Goal: Task Accomplishment & Management: Manage account settings

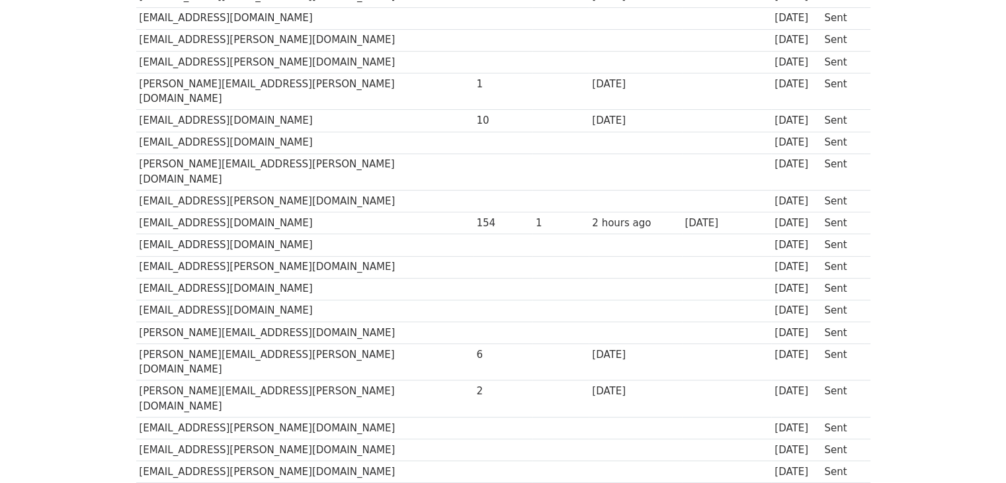
scroll to position [317, 0]
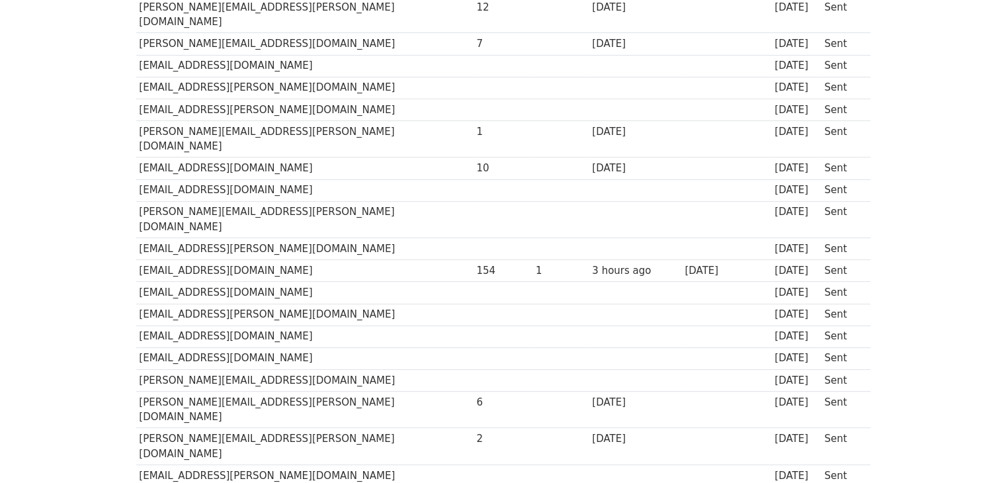
scroll to position [267, 0]
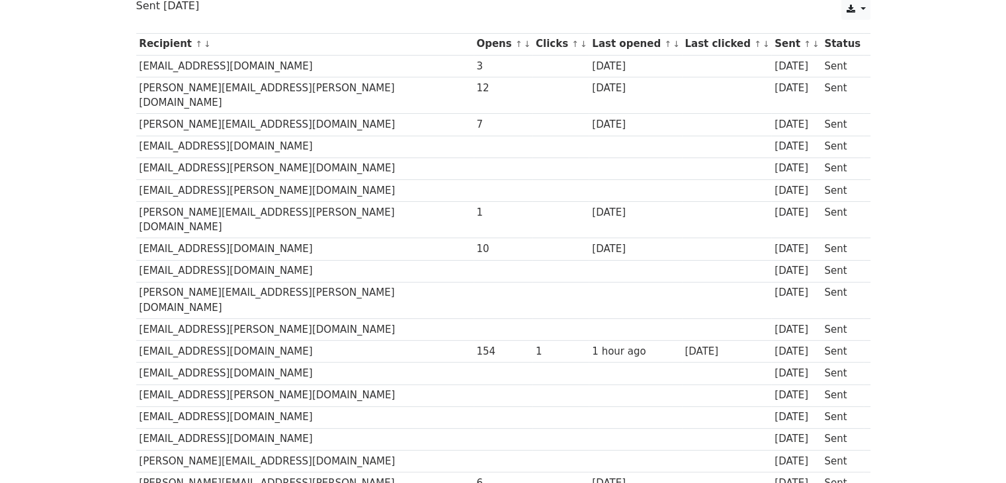
scroll to position [188, 0]
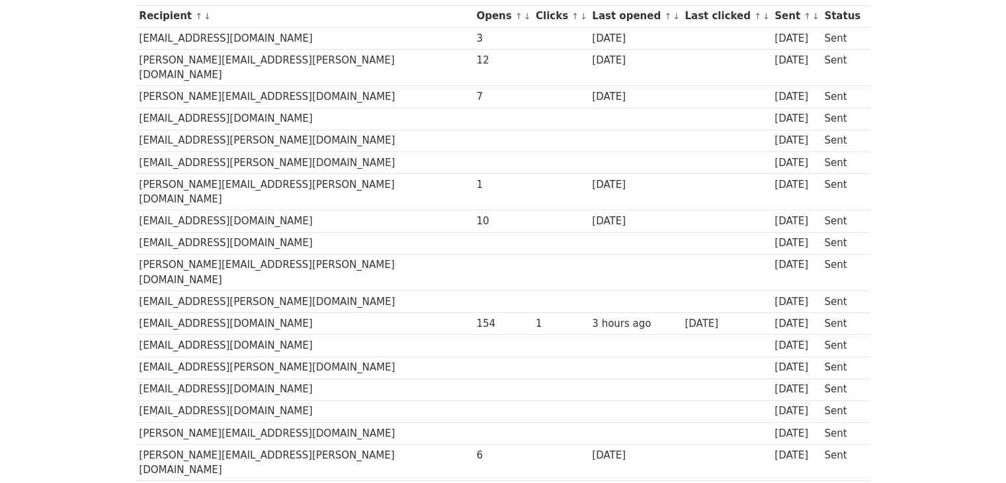
scroll to position [201, 0]
